Goal: Task Accomplishment & Management: Manage account settings

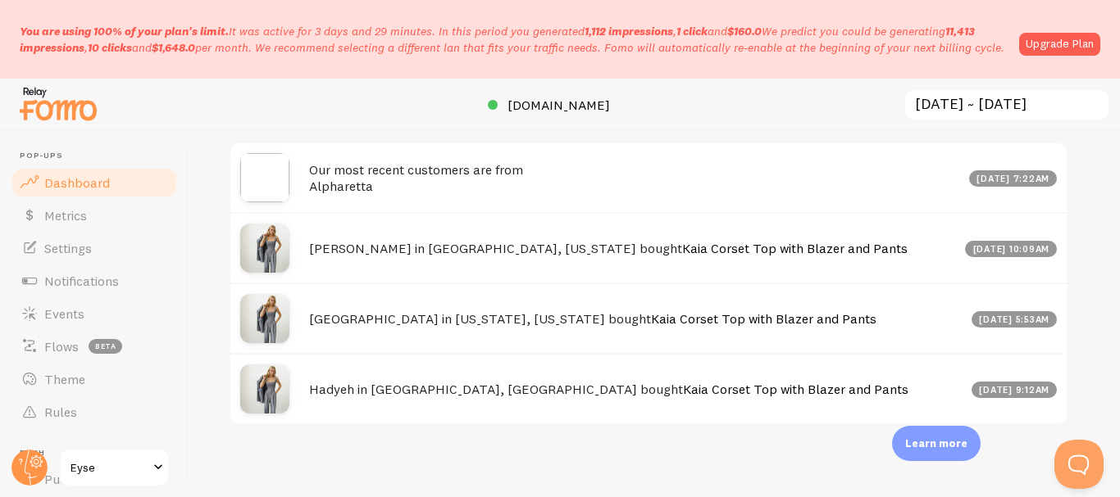
scroll to position [865, 0]
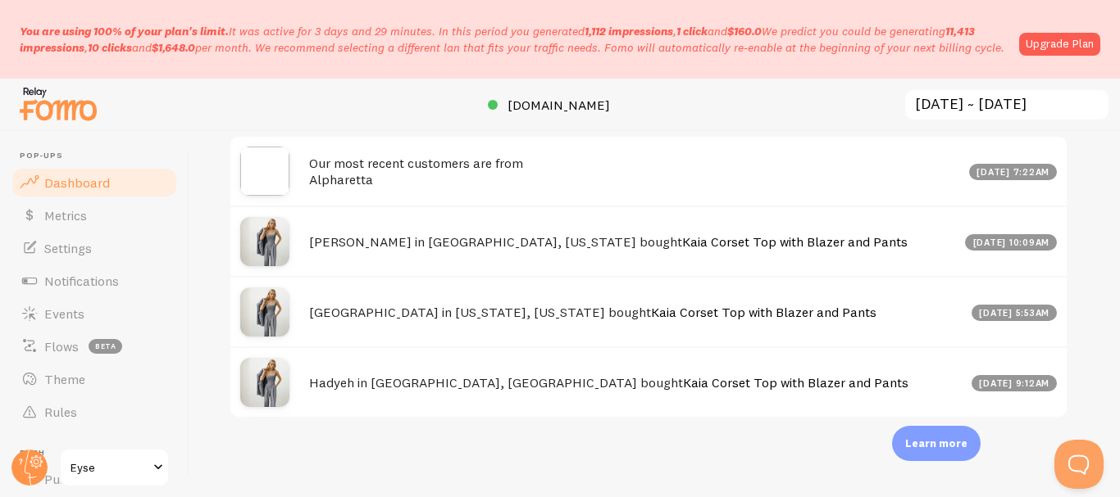
click at [1063, 44] on link "Upgrade Plan" at bounding box center [1059, 44] width 81 height 23
